Goal: Task Accomplishment & Management: Manage account settings

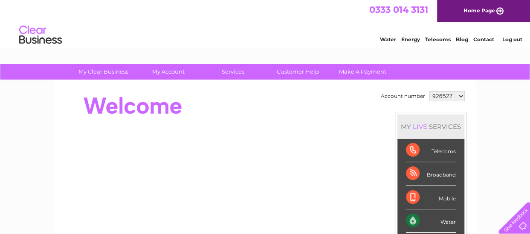
click at [459, 95] on select "926527 973384 1145824 1155529" at bounding box center [446, 96] width 35 height 10
select select "1155529"
click at [429, 91] on select "926527 973384 1145824 1155529" at bounding box center [446, 96] width 35 height 10
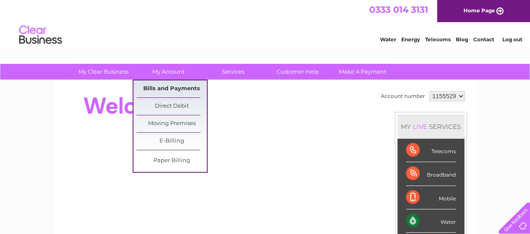
click at [167, 86] on link "Bills and Payments" at bounding box center [171, 89] width 70 height 17
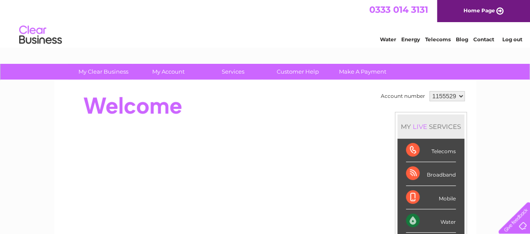
scroll to position [78, 0]
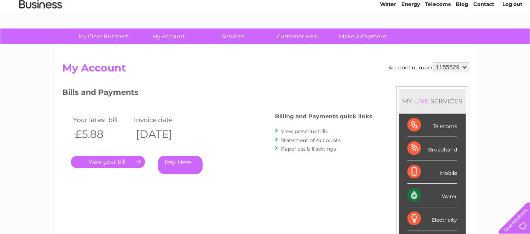
scroll to position [36, 0]
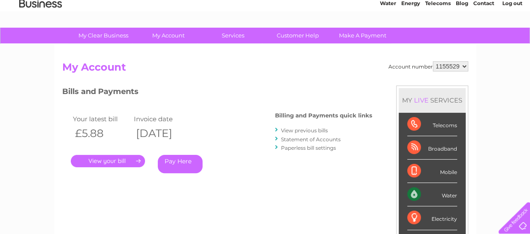
click at [115, 160] on link "." at bounding box center [108, 161] width 74 height 12
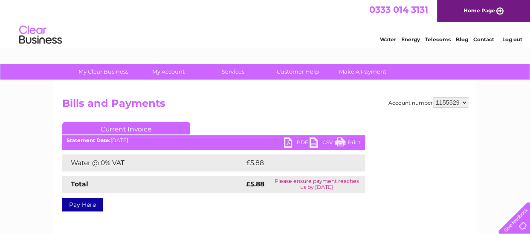
click at [286, 141] on link "PDF" at bounding box center [297, 144] width 26 height 12
